Goal: Ask a question

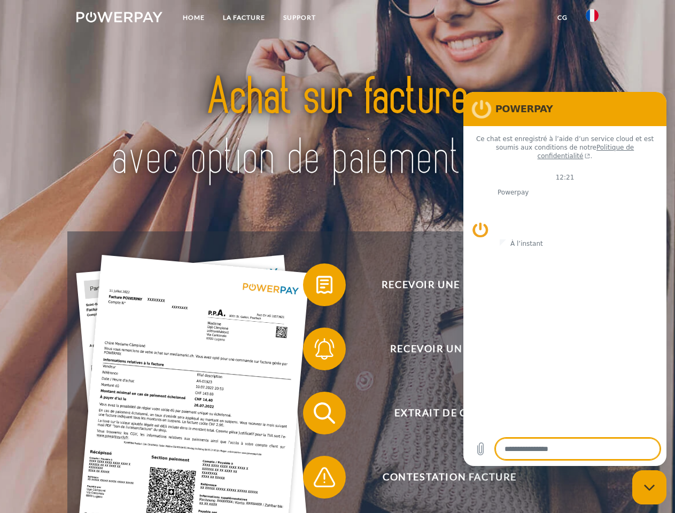
click at [119, 19] on img at bounding box center [119, 17] width 86 height 11
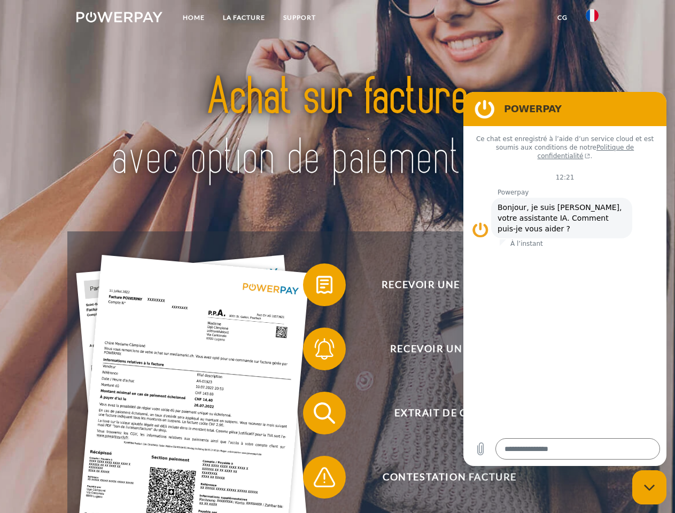
click at [593, 19] on img at bounding box center [592, 15] width 13 height 13
click at [563, 18] on link "CG" at bounding box center [563, 17] width 28 height 19
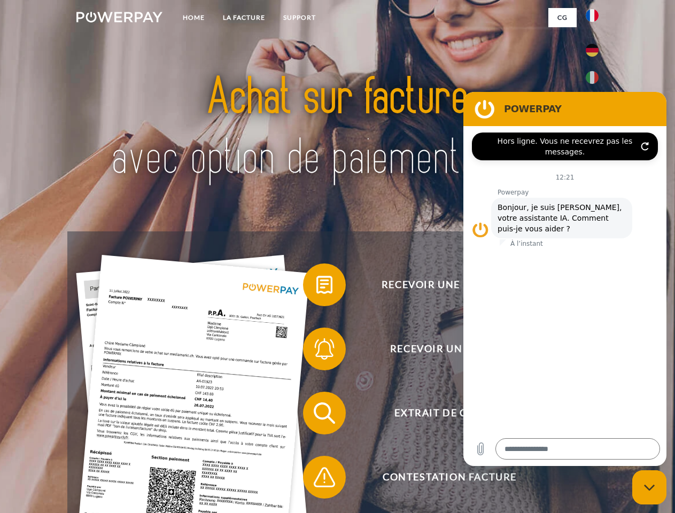
click at [317, 287] on span at bounding box center [308, 284] width 53 height 53
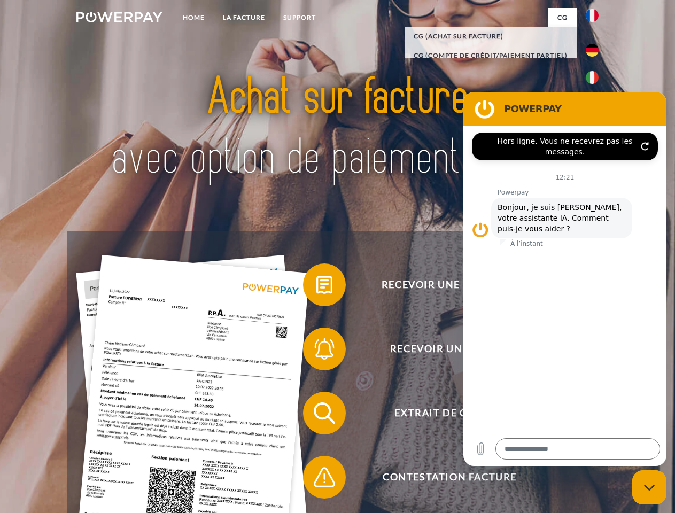
click at [317, 351] on div "Recevoir une facture ? Recevoir un rappel? Extrait de compte retour" at bounding box center [337, 446] width 540 height 428
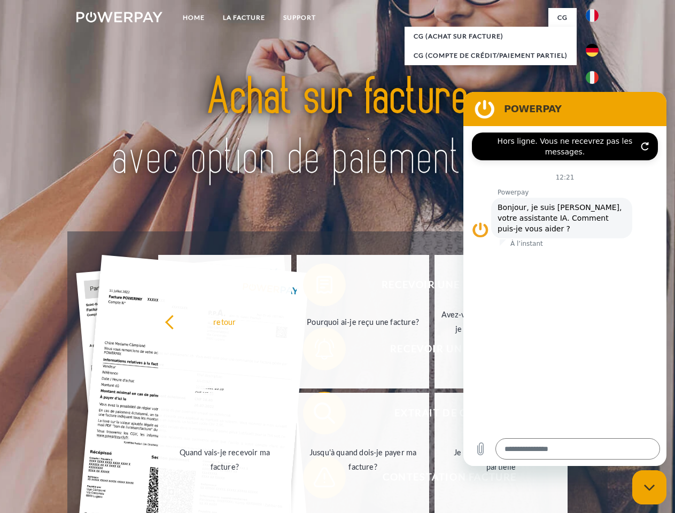
click at [317, 415] on link "Jusqu'à quand dois-je payer ma facture?" at bounding box center [363, 460] width 133 height 134
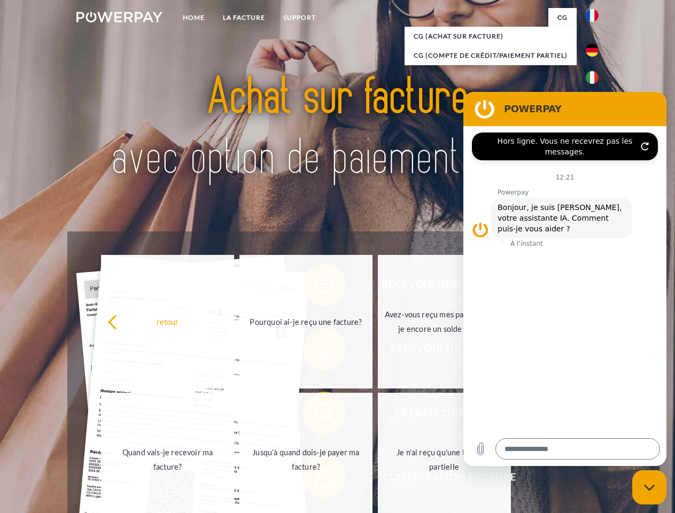
click at [317, 480] on span at bounding box center [308, 477] width 53 height 53
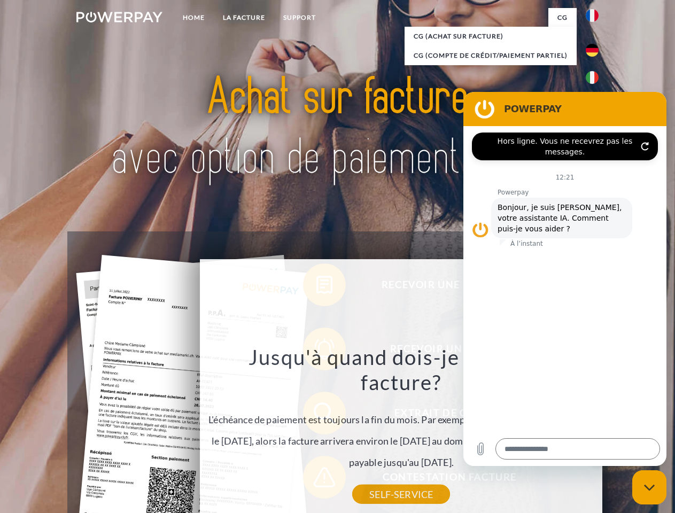
click at [650, 488] on icon "Fermer la fenêtre de messagerie" at bounding box center [649, 487] width 11 height 7
type textarea "*"
